Goal: Task Accomplishment & Management: Manage account settings

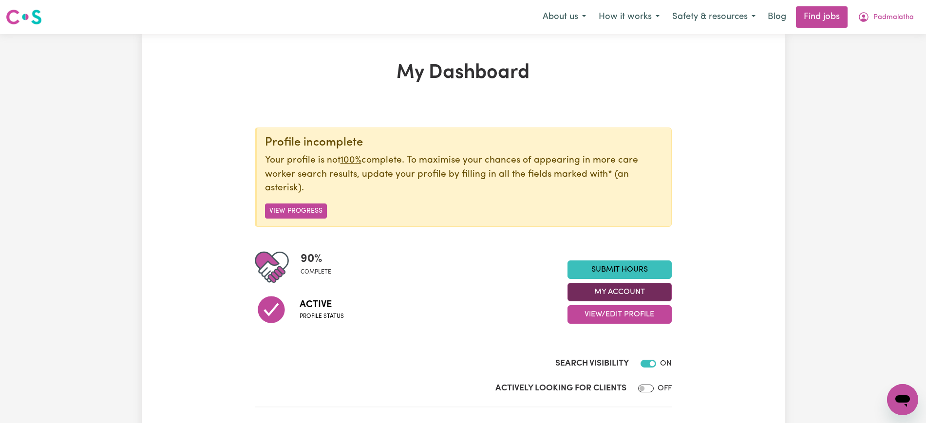
click at [636, 293] on button "My Account" at bounding box center [620, 292] width 104 height 19
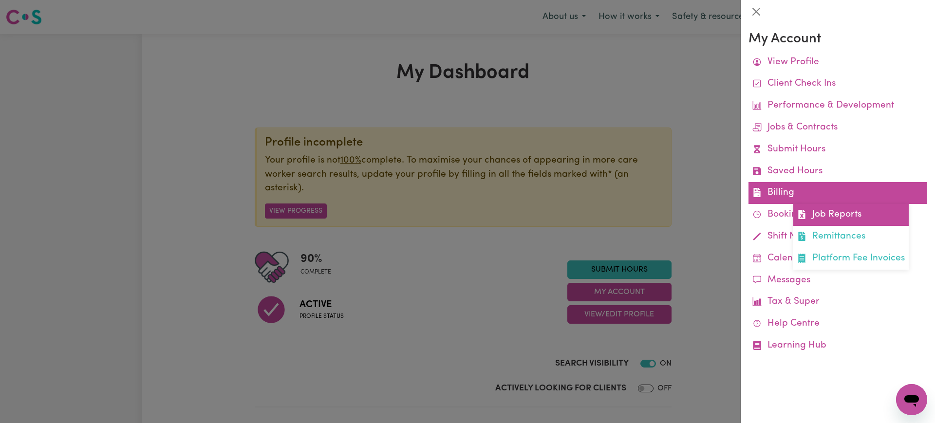
click at [804, 211] on icon at bounding box center [801, 214] width 9 height 9
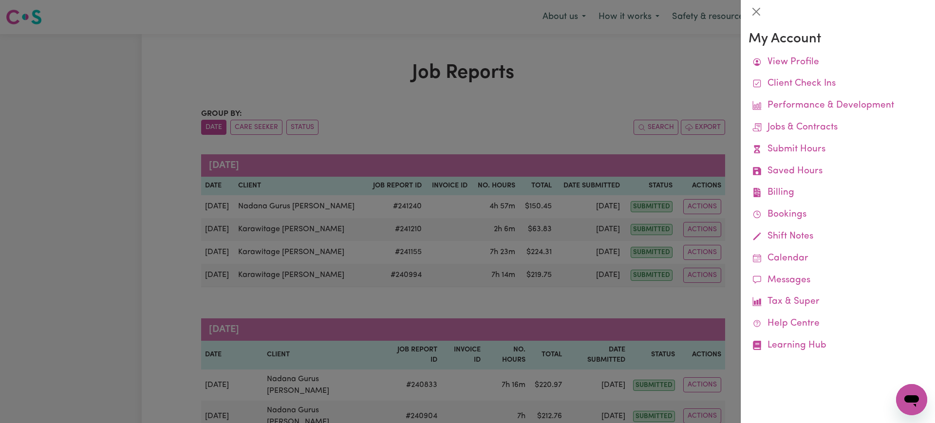
click at [606, 117] on div at bounding box center [467, 211] width 935 height 423
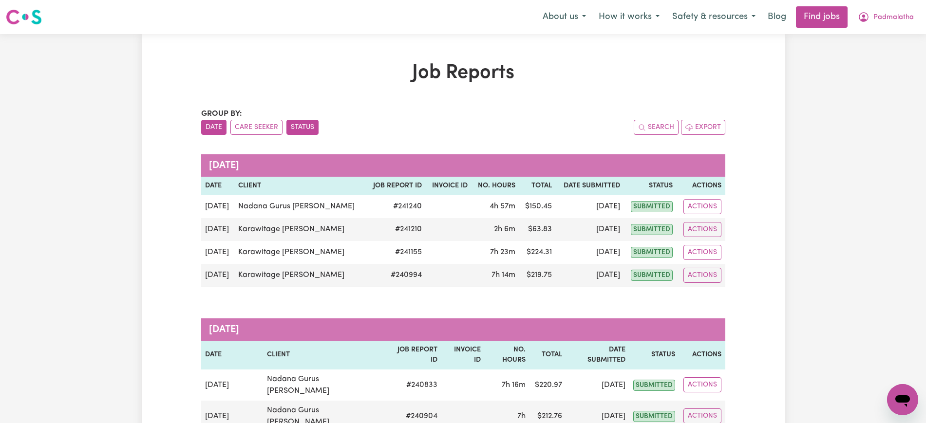
click at [308, 124] on button "Status" at bounding box center [302, 127] width 32 height 15
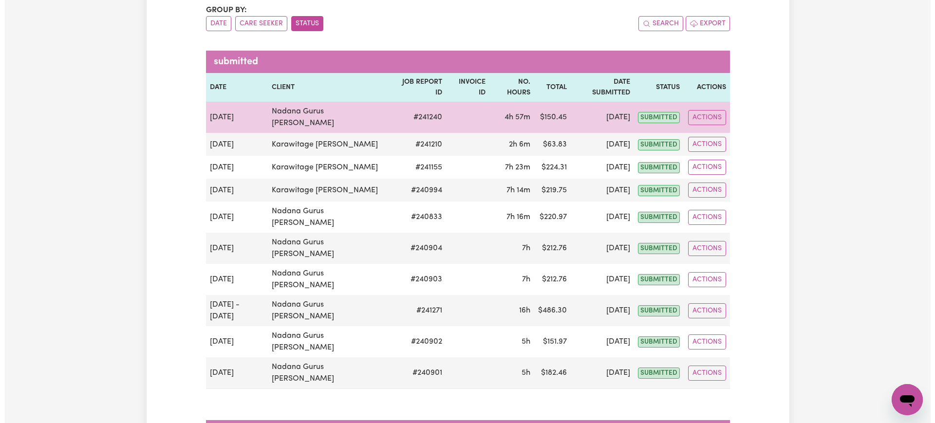
scroll to position [122, 0]
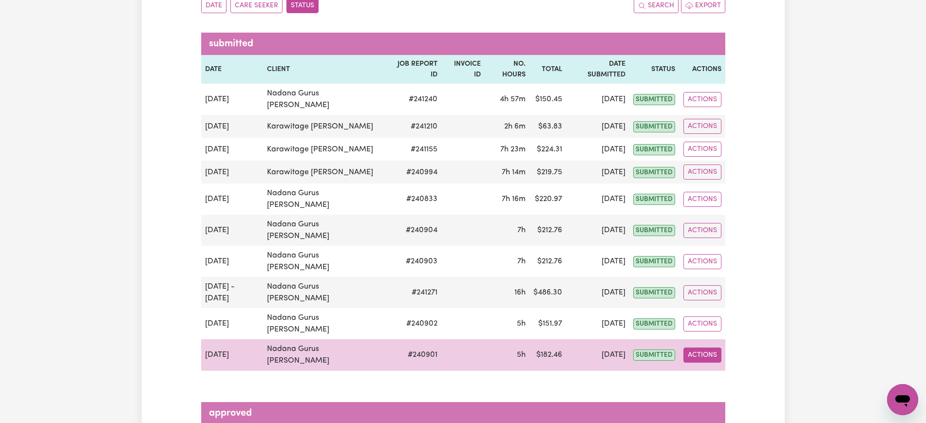
click at [713, 348] on button "Actions" at bounding box center [702, 355] width 38 height 15
click at [719, 368] on link "View Job Report" at bounding box center [724, 377] width 83 height 19
select select "pm"
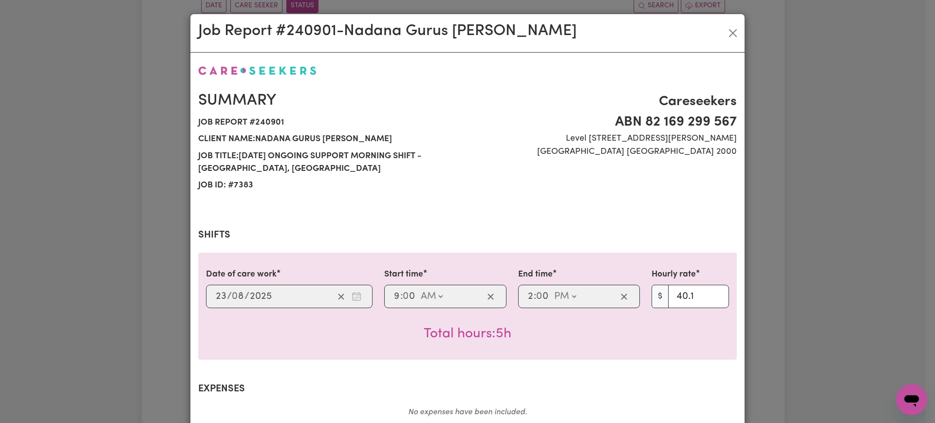
select select "40.1-[DATE]"
click at [865, 295] on div "Job Report # 240901 - Nadana Gurus [PERSON_NAME] Summary Job report # 240901 Cl…" at bounding box center [467, 211] width 935 height 423
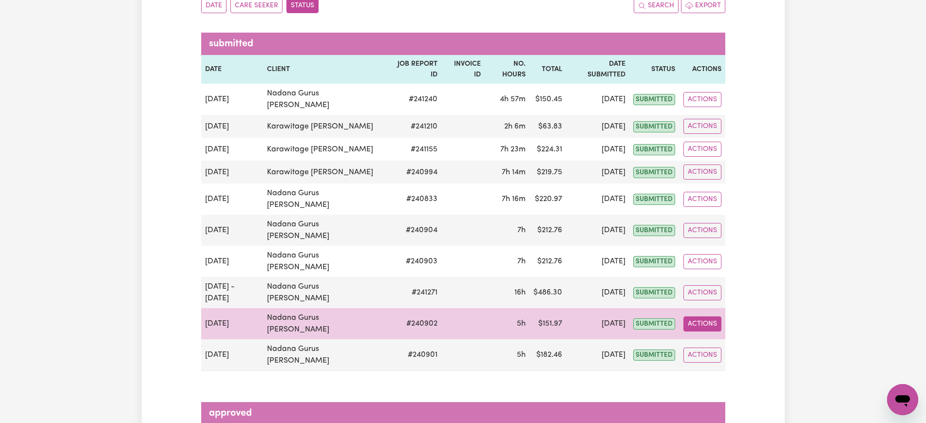
click at [708, 317] on button "Actions" at bounding box center [702, 324] width 38 height 15
click at [715, 337] on link "View Job Report" at bounding box center [724, 346] width 83 height 19
select select "pm"
select select "33.4-Weekday"
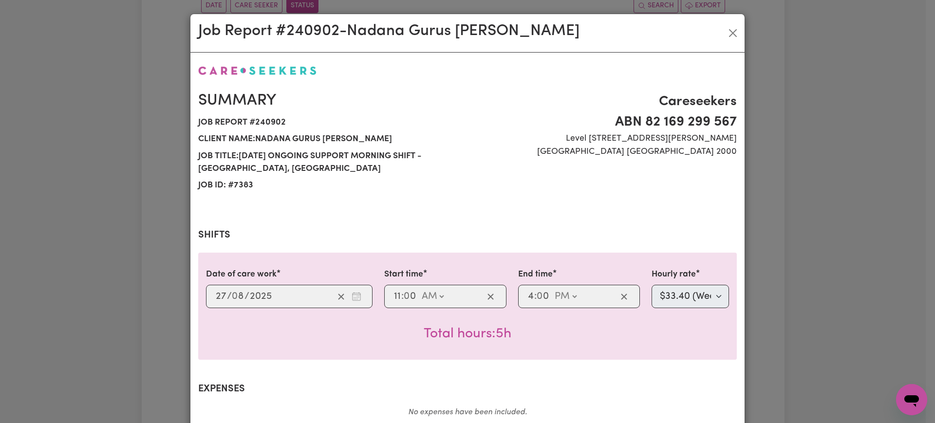
click at [779, 289] on div "Job Report # 240902 - Nadana Gurus [PERSON_NAME] Summary Job report # 240902 Cl…" at bounding box center [467, 211] width 935 height 423
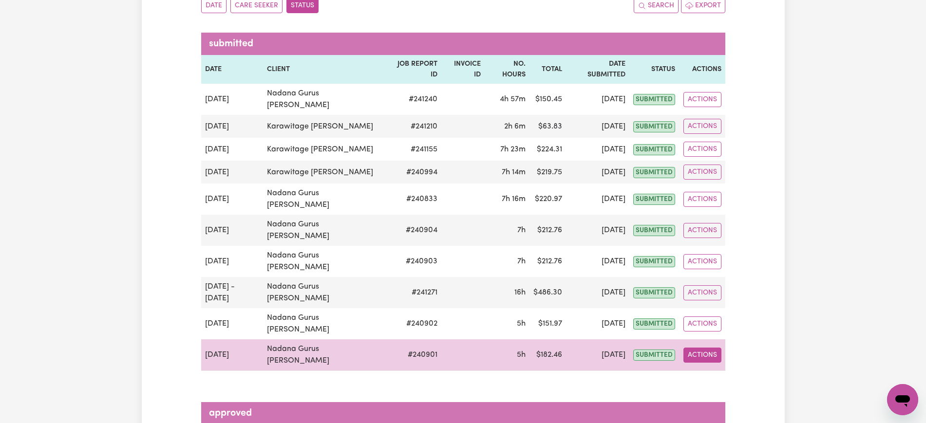
click at [702, 348] on button "Actions" at bounding box center [702, 355] width 38 height 15
click at [719, 368] on link "View Job Report" at bounding box center [724, 377] width 83 height 19
select select "pm"
select select "40.1-[DATE]"
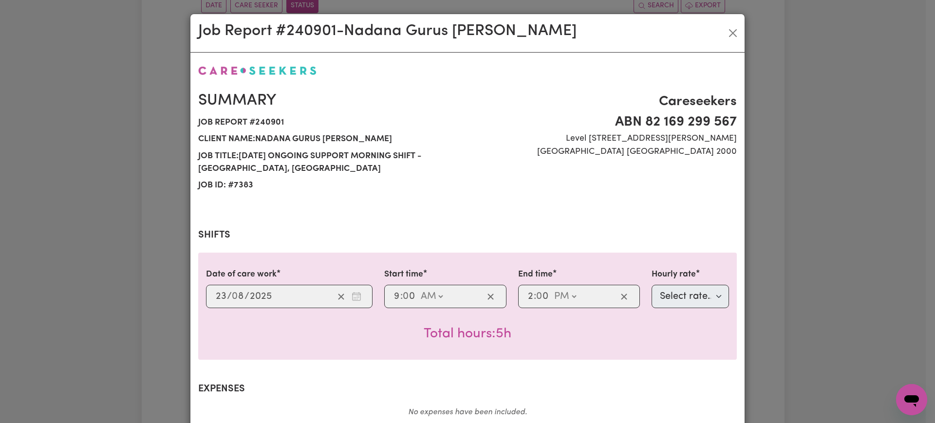
click at [808, 275] on div "Job Report # 240901 - Nadana Gurus [PERSON_NAME] Summary Job report # 240901 Cl…" at bounding box center [467, 211] width 935 height 423
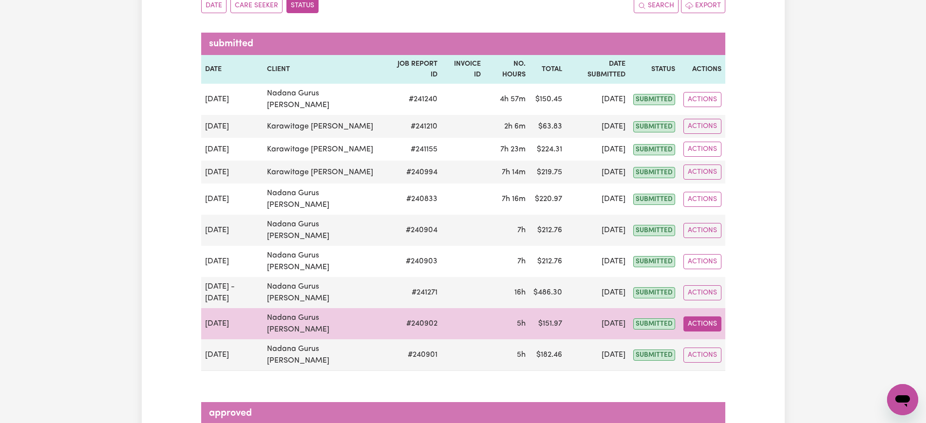
click at [710, 317] on button "Actions" at bounding box center [702, 324] width 38 height 15
click at [713, 337] on link "View Job Report" at bounding box center [724, 346] width 83 height 19
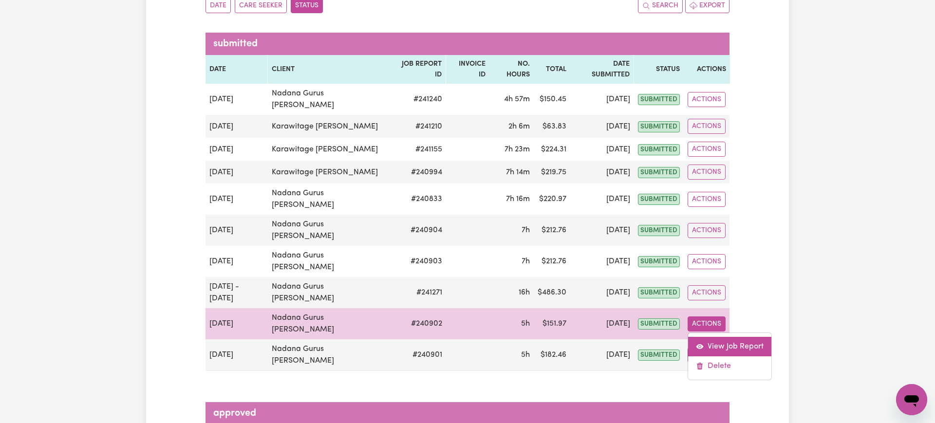
select select "pm"
select select "33.4-Weekday"
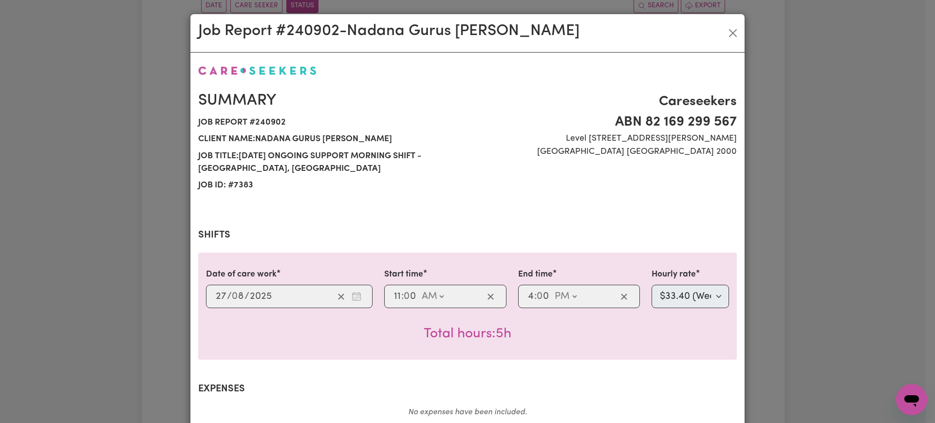
click at [774, 282] on div "Job Report # 240902 - Nadana Gurus [PERSON_NAME] Summary Job report # 240902 Cl…" at bounding box center [467, 211] width 935 height 423
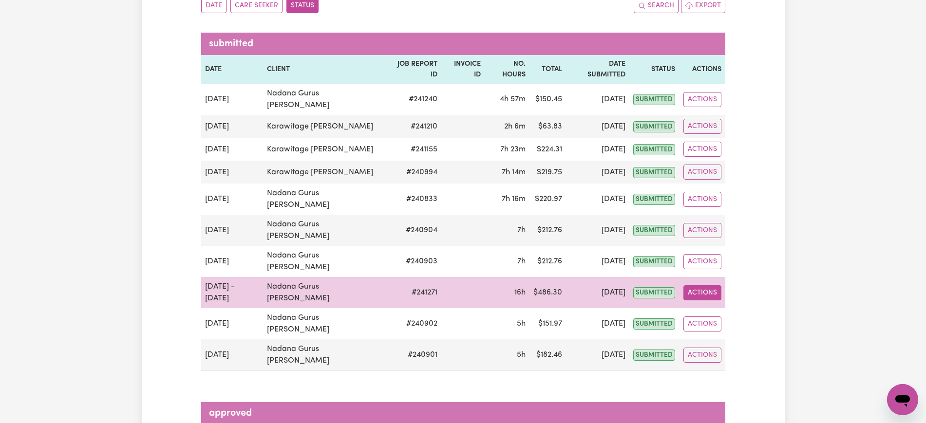
click at [705, 285] on button "Actions" at bounding box center [702, 292] width 38 height 15
click at [710, 306] on link "View Job Report" at bounding box center [724, 315] width 83 height 19
select select "pm"
select select "33.4-Weekday"
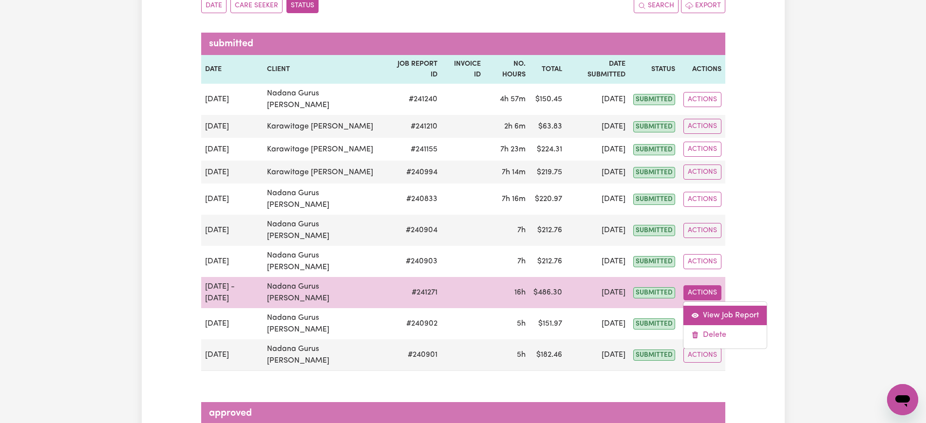
select select "pm"
select select "33.4-Weekday"
select select "pm"
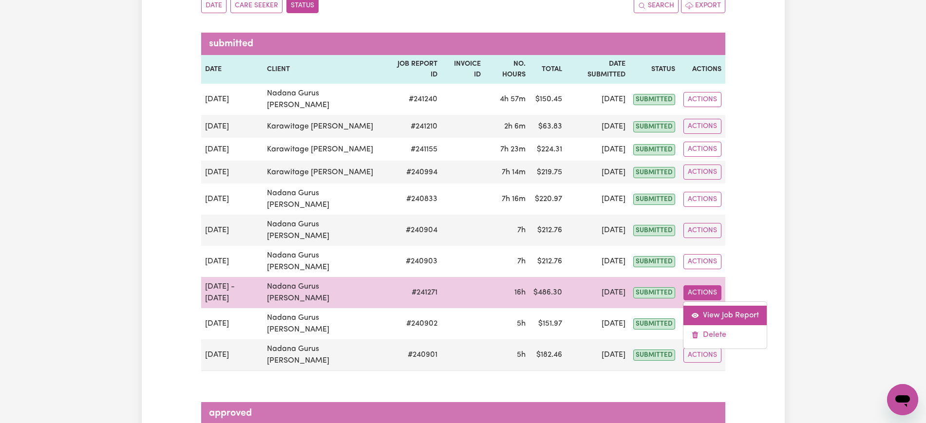
select select "33.4-Weekday"
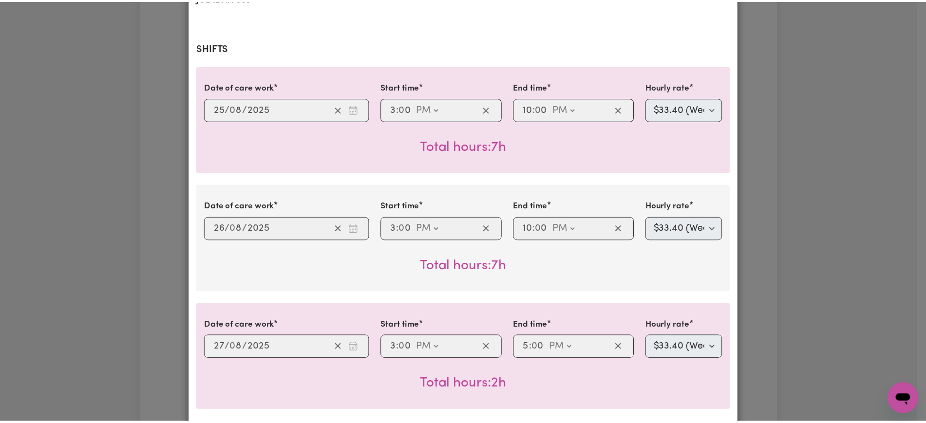
scroll to position [0, 0]
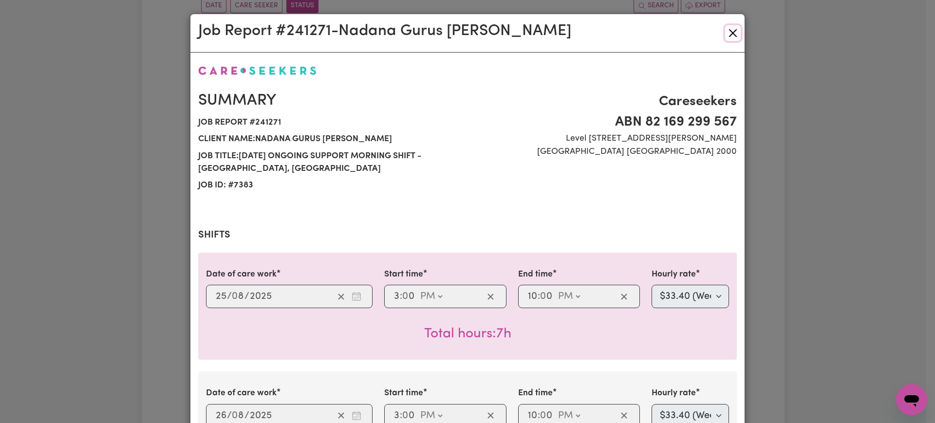
click at [729, 33] on button "Close" at bounding box center [733, 33] width 16 height 16
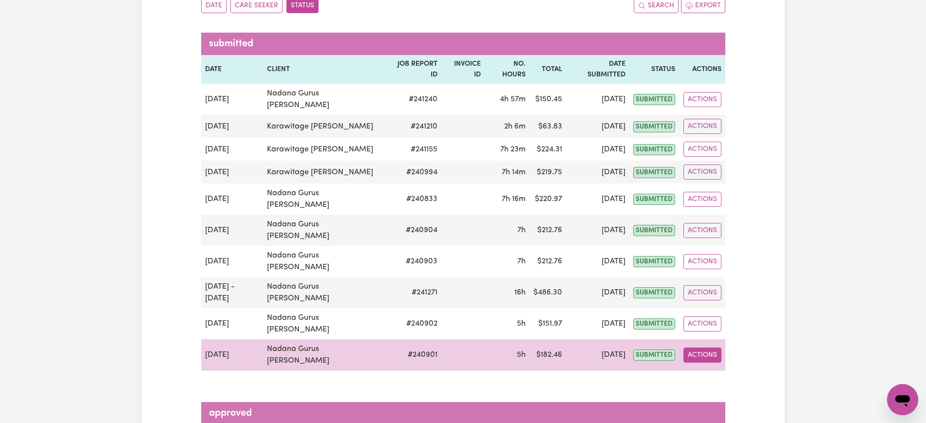
click at [706, 348] on button "Actions" at bounding box center [702, 355] width 38 height 15
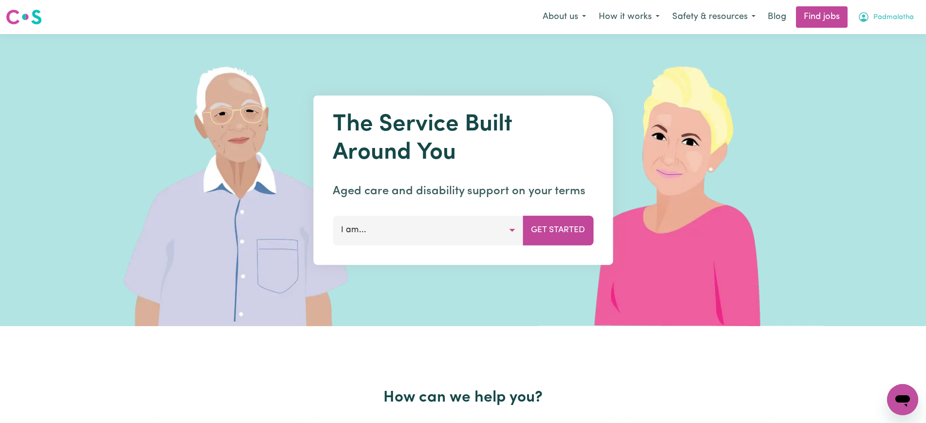
click at [884, 12] on span "Padmalatha" at bounding box center [893, 17] width 40 height 11
click at [862, 80] on link "Logout" at bounding box center [881, 74] width 77 height 19
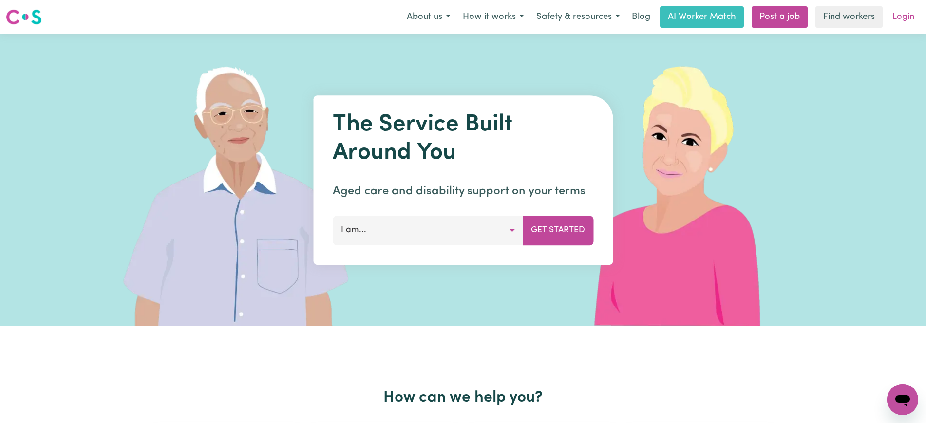
click at [900, 17] on link "Login" at bounding box center [904, 16] width 34 height 21
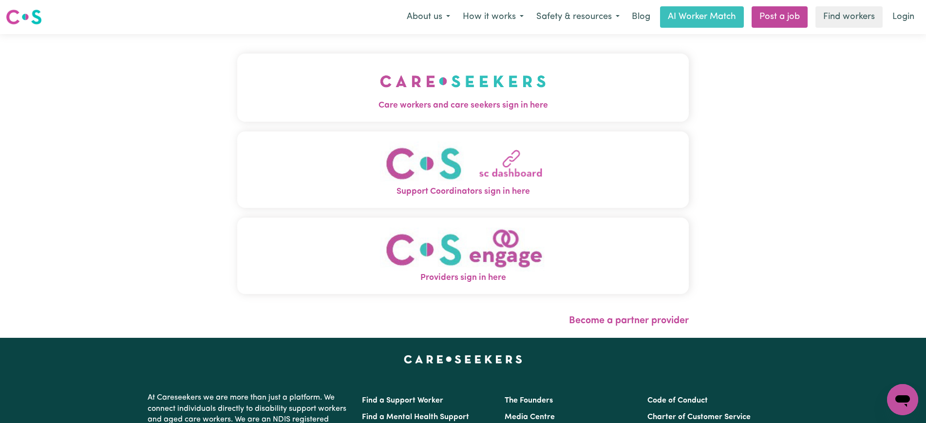
click at [523, 247] on img "Providers sign in here" at bounding box center [463, 249] width 166 height 44
